Goal: Transaction & Acquisition: Book appointment/travel/reservation

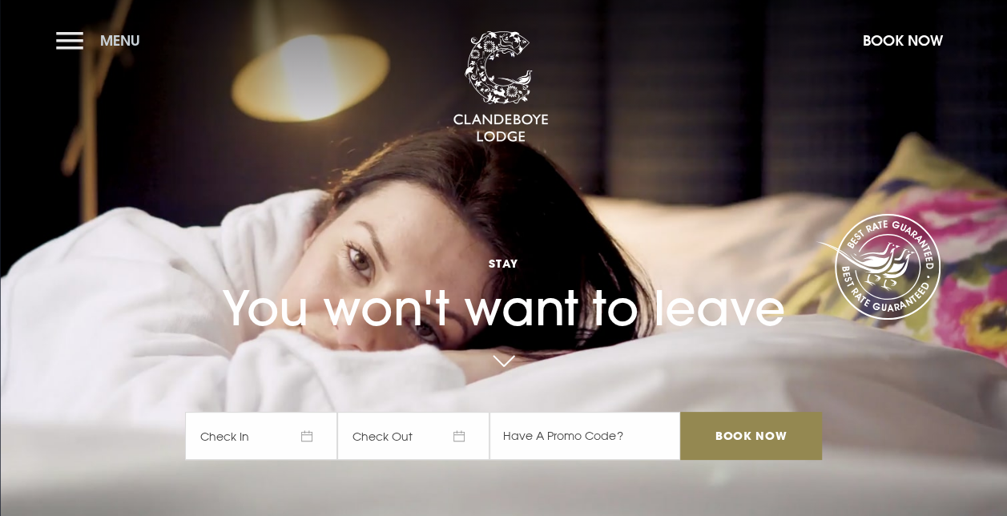
click at [71, 31] on button "Menu" at bounding box center [102, 40] width 92 height 34
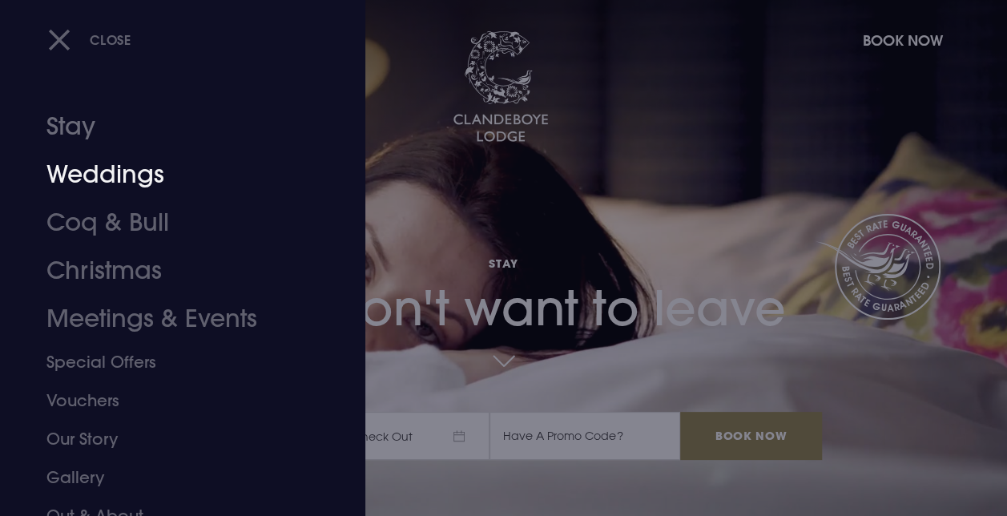
click at [109, 182] on link "Weddings" at bounding box center [171, 175] width 251 height 48
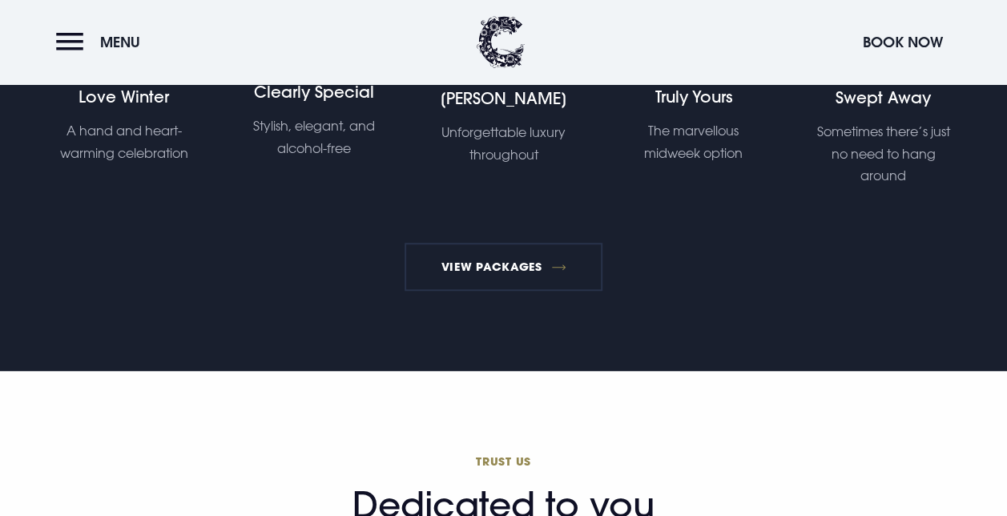
scroll to position [3435, 0]
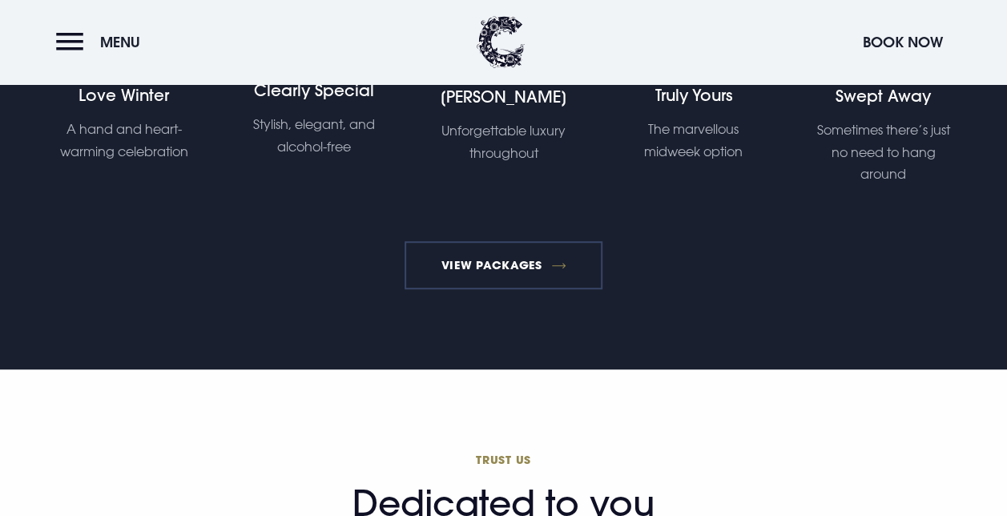
click at [518, 261] on link "View Packages" at bounding box center [504, 265] width 198 height 48
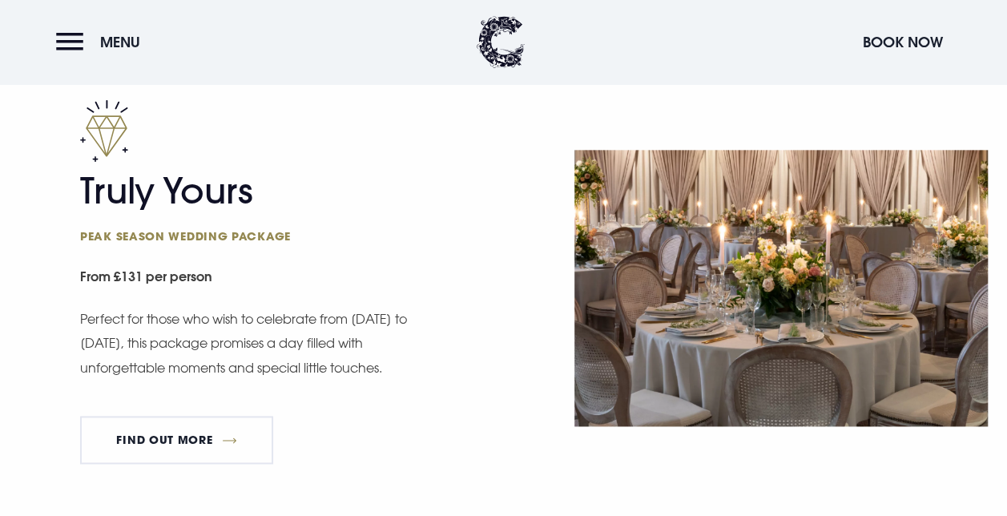
scroll to position [910, 0]
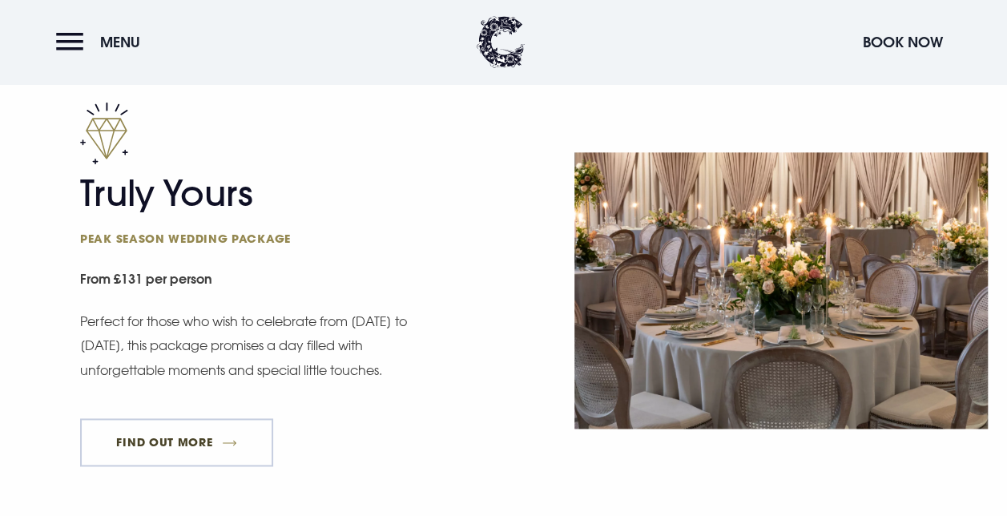
click at [187, 437] on link "FIND OUT MORE" at bounding box center [176, 442] width 193 height 48
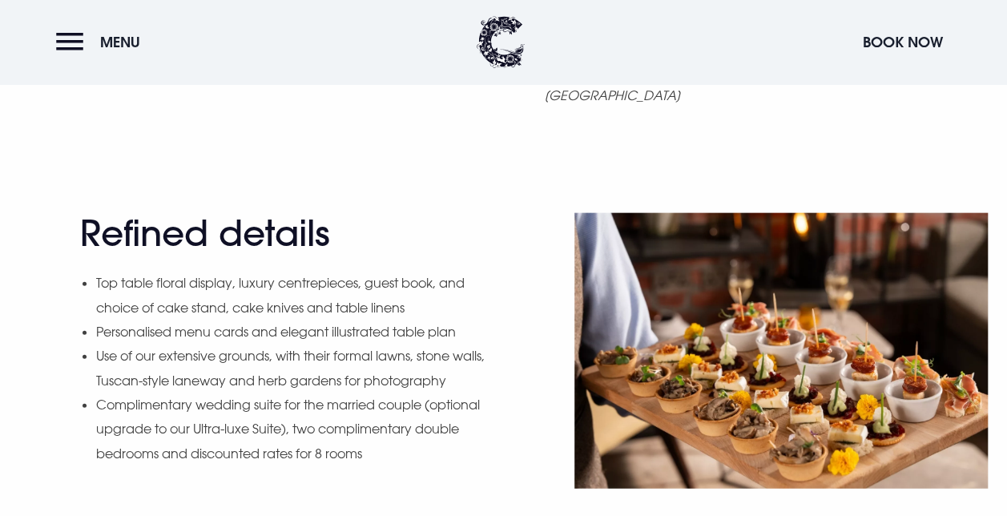
scroll to position [1743, 0]
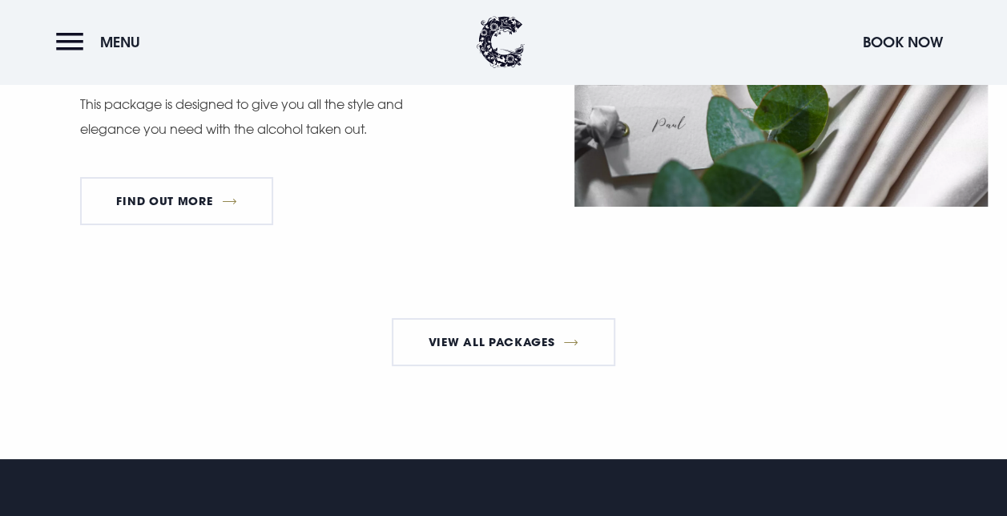
scroll to position [2949, 0]
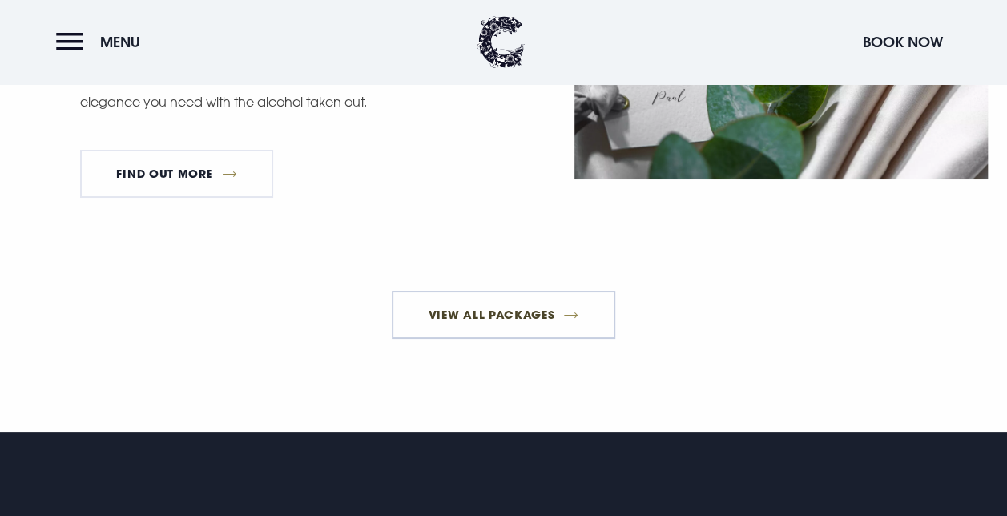
click at [515, 339] on link "View All Packages" at bounding box center [504, 315] width 224 height 48
click at [800, 95] on img at bounding box center [782, 42] width 414 height 276
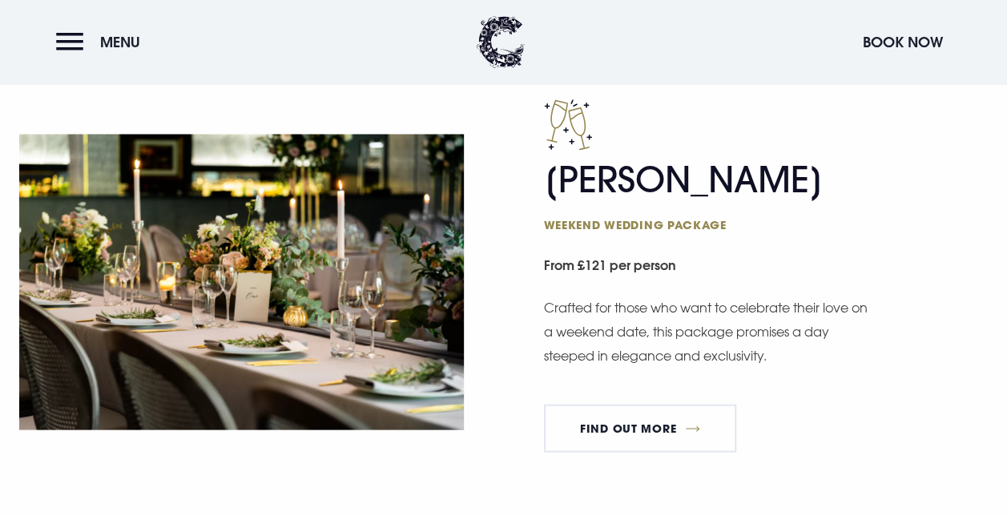
scroll to position [1370, 0]
